Goal: Task Accomplishment & Management: Manage account settings

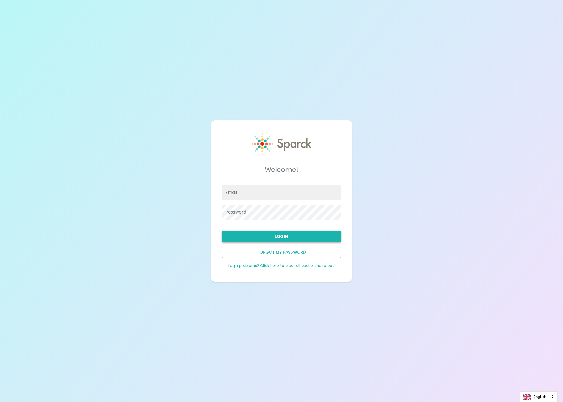
type input "admin@sparckco.com"
click at [272, 236] on button "Login" at bounding box center [281, 236] width 119 height 11
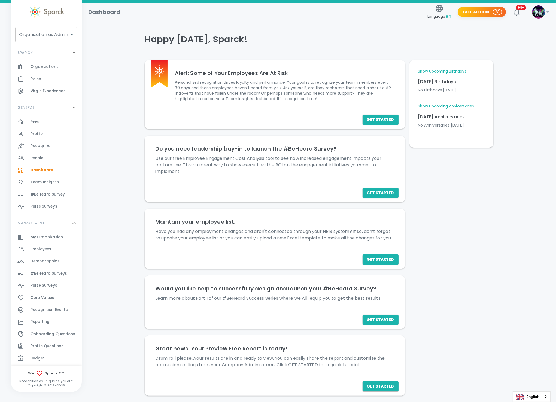
click at [45, 41] on div "Organization as Admin" at bounding box center [46, 34] width 62 height 15
click at [53, 51] on li "Yellowtail • 1025" at bounding box center [46, 49] width 62 height 10
type input "Yellowtail • 1025"
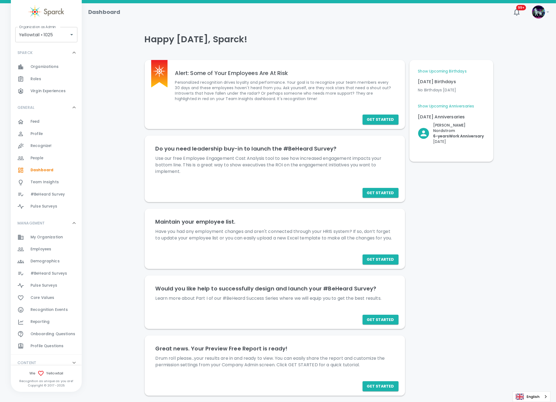
click at [50, 120] on div "Feed 0" at bounding box center [56, 122] width 51 height 8
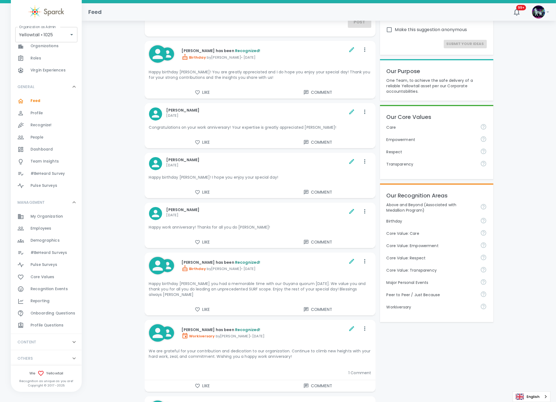
scroll to position [82, 0]
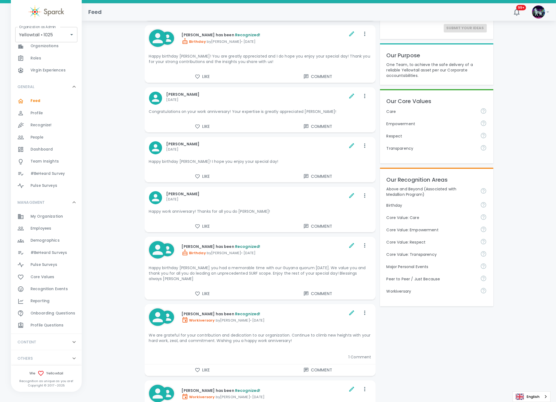
click at [71, 357] on icon at bounding box center [74, 358] width 7 height 7
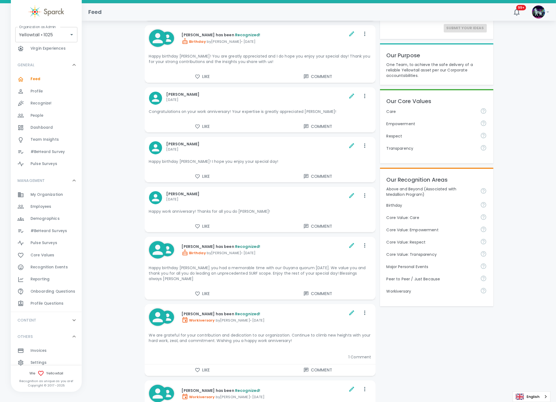
scroll to position [47, 0]
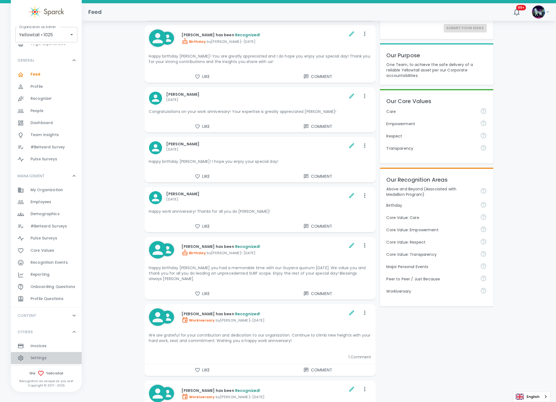
click at [53, 356] on div "Settings 0" at bounding box center [56, 358] width 51 height 8
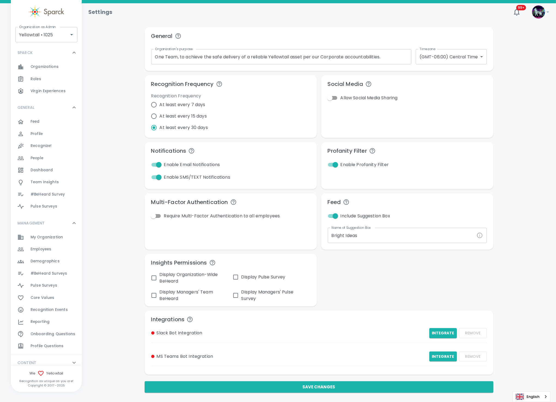
click at [136, 152] on div "General Organization's purpose One Team, to achieve the safe delivery of a reli…" at bounding box center [318, 209] width 461 height 365
click at [41, 34] on input "Yellowtail • 1025" at bounding box center [39, 34] width 42 height 10
click at [29, 66] on li "The Matrix • 1358" at bounding box center [46, 66] width 62 height 10
type input "The Matrix • 1358"
radio input "false"
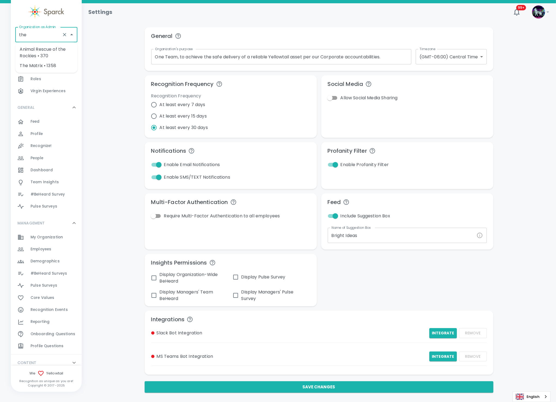
checkbox input "false"
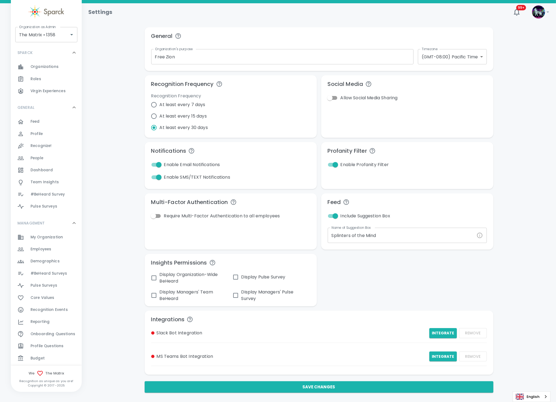
click at [48, 247] on span "Employees" at bounding box center [41, 248] width 21 height 5
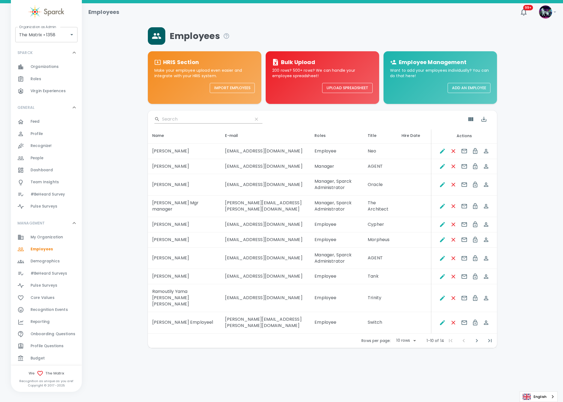
click at [412, 330] on body "Skip Navigation Employees 99+ ! Organization as Admin The Matrix • 1358 Organiz…" at bounding box center [281, 188] width 563 height 376
click at [407, 367] on li "50" at bounding box center [405, 369] width 25 height 10
type input "50"
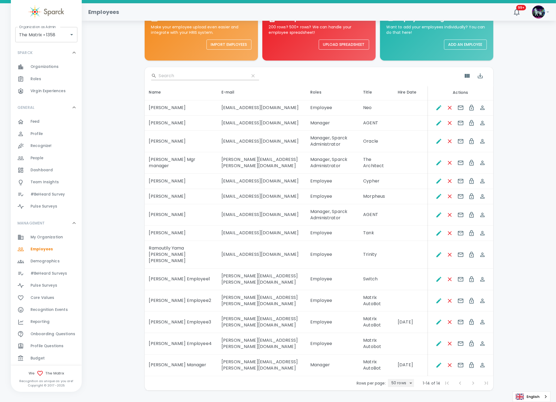
scroll to position [54, 0]
